Goal: Find specific page/section: Find specific page/section

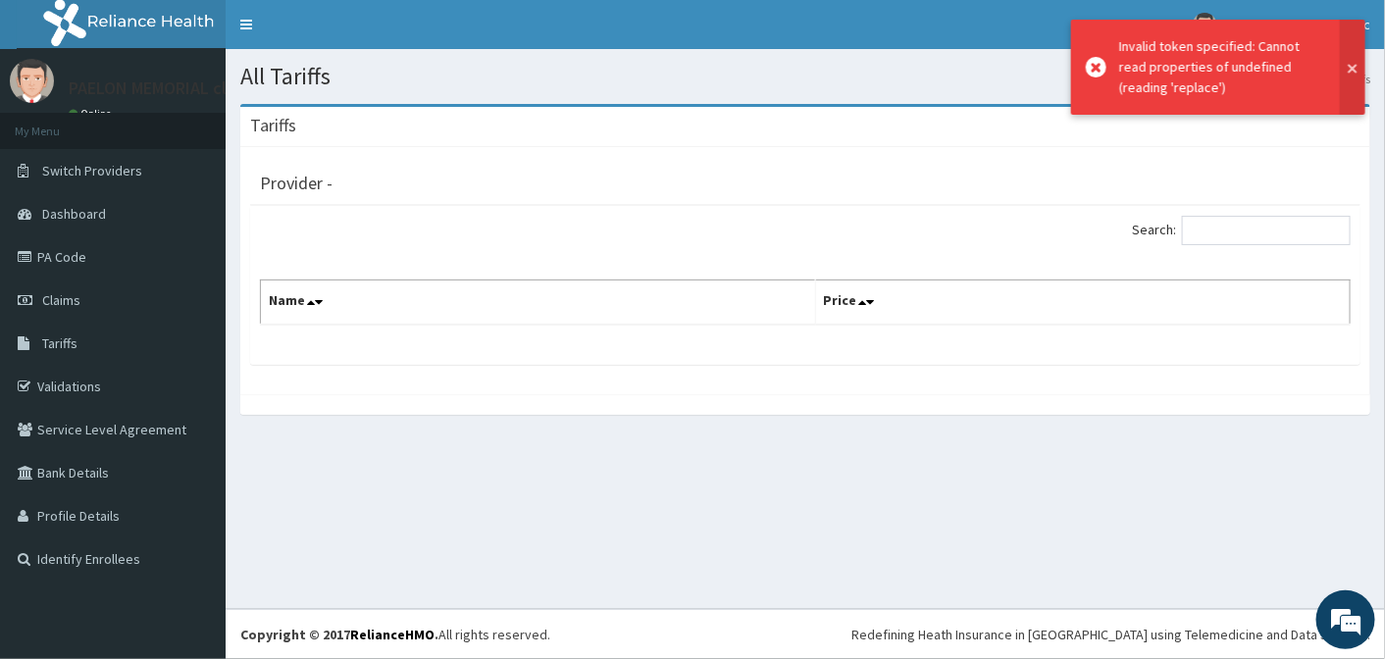
click at [1353, 66] on button at bounding box center [1353, 67] width 26 height 95
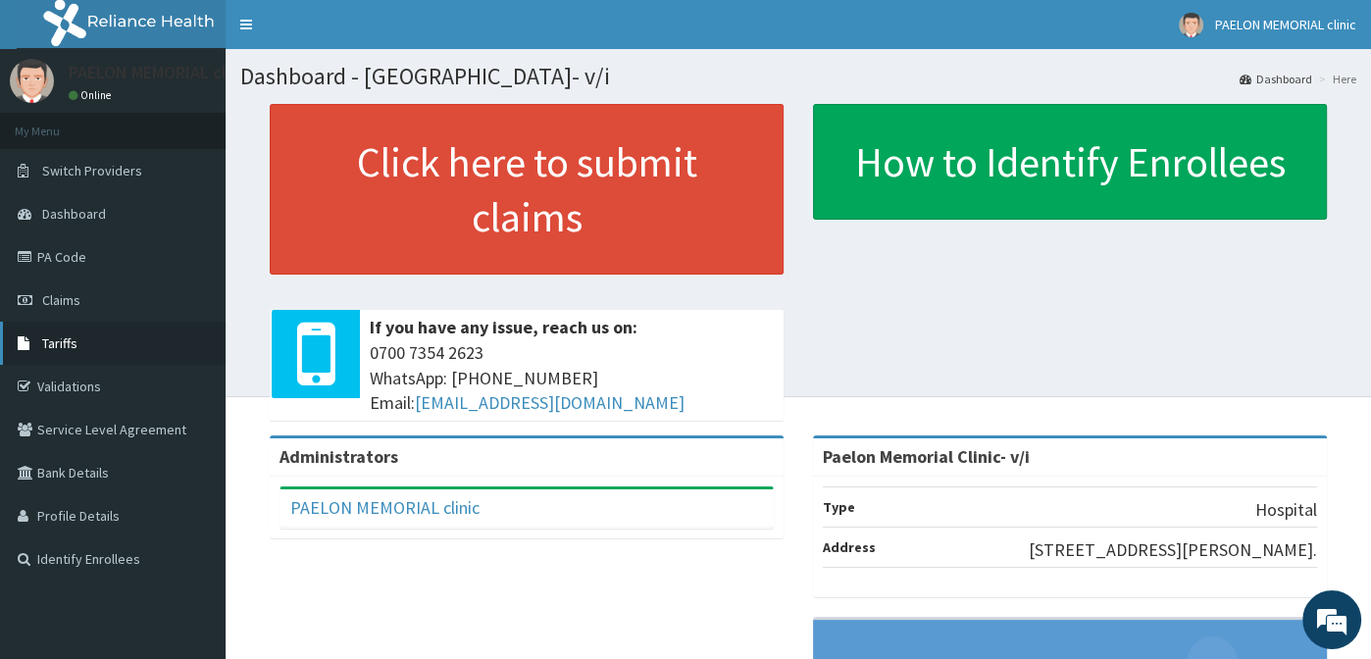
click at [60, 339] on span "Tariffs" at bounding box center [59, 344] width 35 height 18
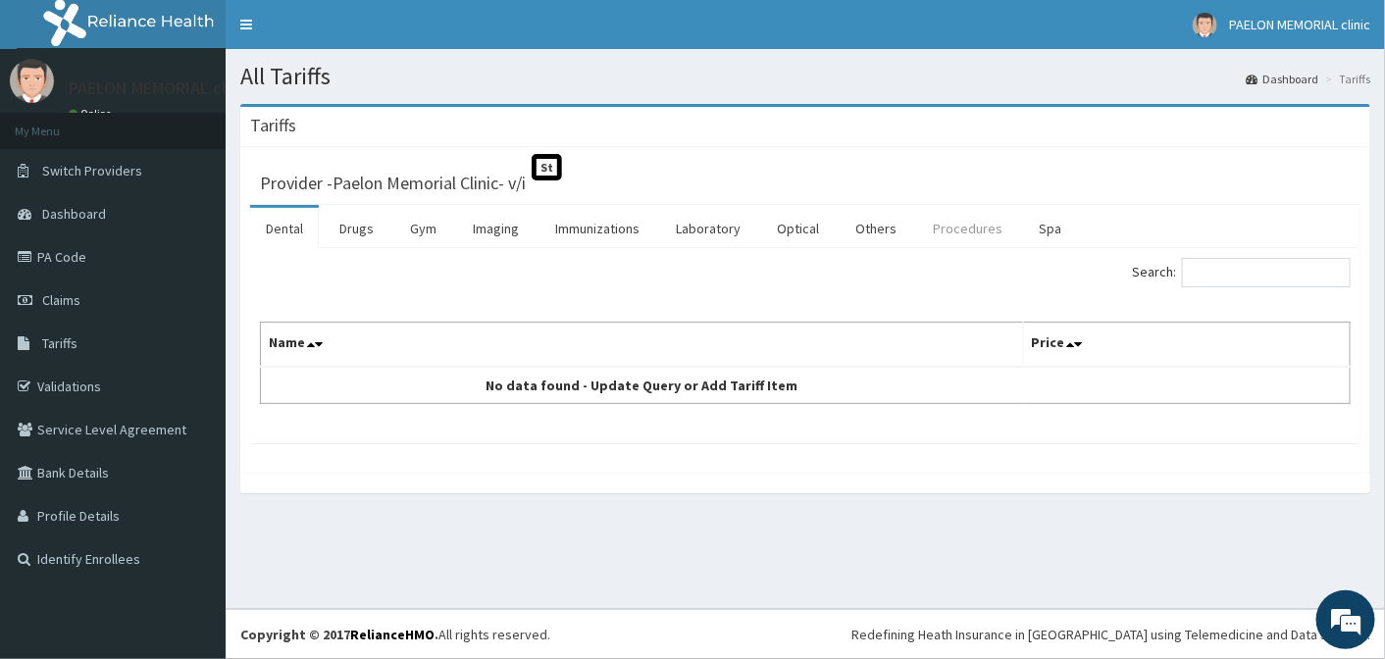
click at [945, 230] on link "Procedures" at bounding box center [967, 228] width 101 height 41
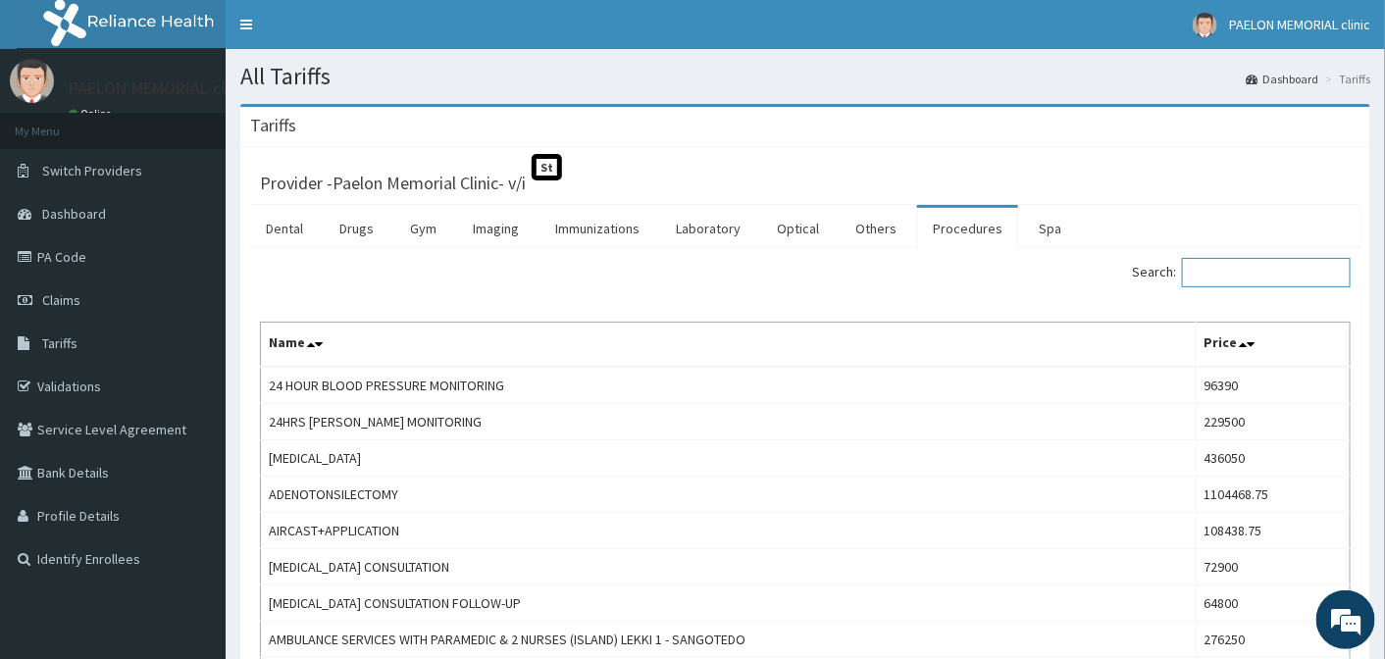
click at [1234, 269] on input "Search:" at bounding box center [1266, 272] width 169 height 29
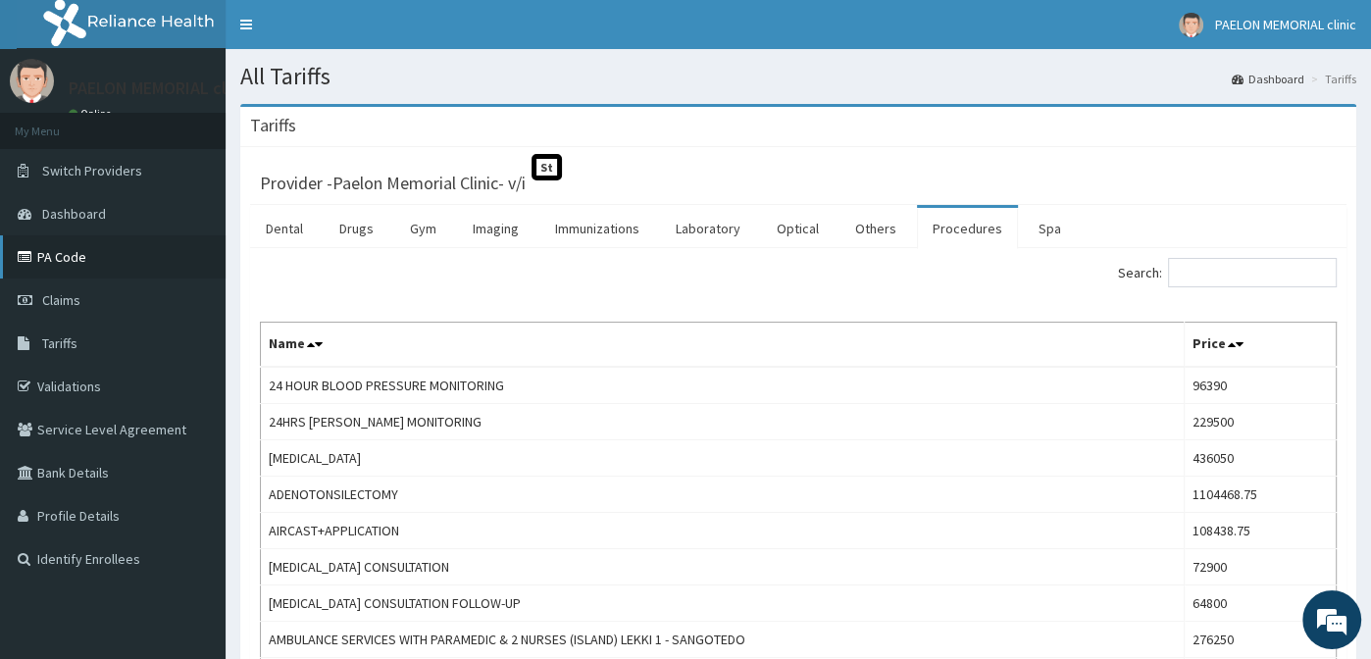
click at [61, 262] on link "PA Code" at bounding box center [113, 256] width 226 height 43
